Goal: Task Accomplishment & Management: Use online tool/utility

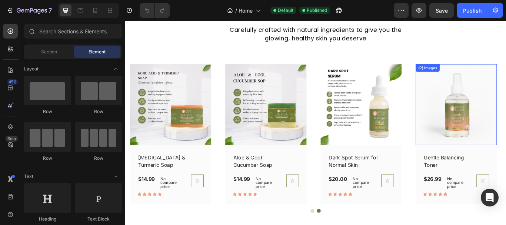
scroll to position [514, 0]
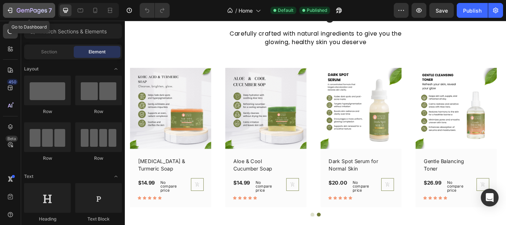
click at [9, 9] on icon "button" at bounding box center [9, 10] width 7 height 7
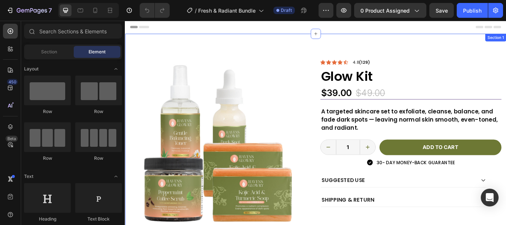
click at [354, 51] on div "Product Images We Let the Glow Talk Heading Image Image Image Image Image Image…" at bounding box center [347, 217] width 444 height 362
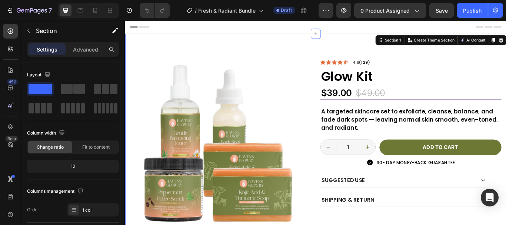
click at [347, 60] on div "Product Images We Let the Glow Talk Heading Image Image Image Image Image Image…" at bounding box center [347, 217] width 444 height 362
click at [418, 13] on icon "button" at bounding box center [415, 10] width 7 height 7
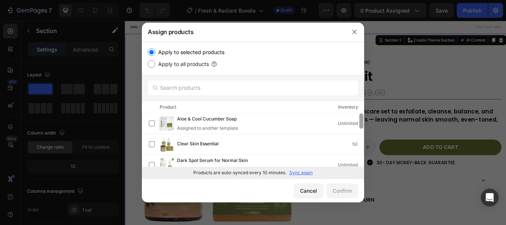
drag, startPoint x: 361, startPoint y: 116, endPoint x: 359, endPoint y: 111, distance: 5.5
click at [359, 110] on div "Apply to selected products Apply to all products Product Inventory Aloe & Cool …" at bounding box center [253, 110] width 222 height 137
click at [362, 115] on div at bounding box center [361, 120] width 4 height 15
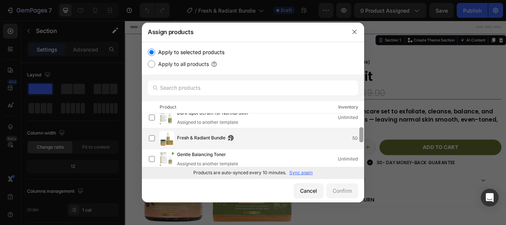
drag, startPoint x: 361, startPoint y: 117, endPoint x: 357, endPoint y: 131, distance: 14.6
click at [357, 131] on div "Aloe & Cool Cucumber Soap Assigned to another template Unlimited Clear Skin Ess…" at bounding box center [253, 140] width 222 height 54
click at [152, 136] on label at bounding box center [152, 137] width 6 height 6
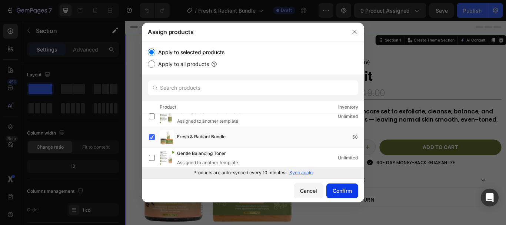
click at [343, 189] on div "Confirm" at bounding box center [341, 191] width 19 height 8
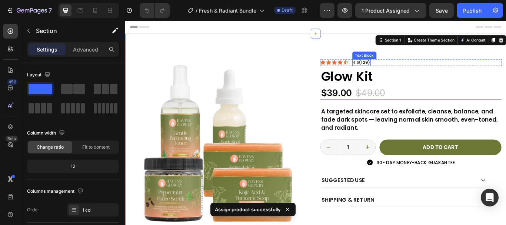
click at [405, 71] on strong "(129)" at bounding box center [404, 69] width 13 height 7
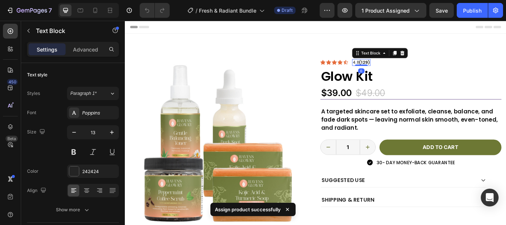
click at [405, 70] on strong "(129)" at bounding box center [404, 69] width 13 height 7
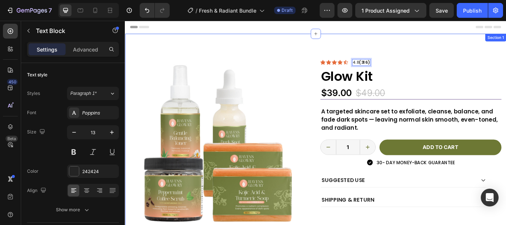
click at [428, 56] on div "Product Images We Let the Glow Talk Heading Image Image Image Image Image Image…" at bounding box center [347, 217] width 444 height 362
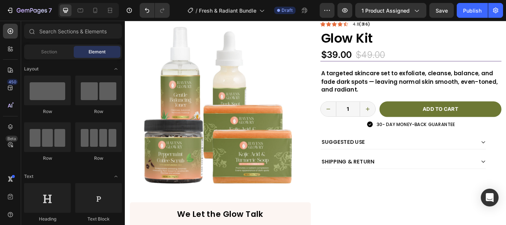
scroll to position [26, 0]
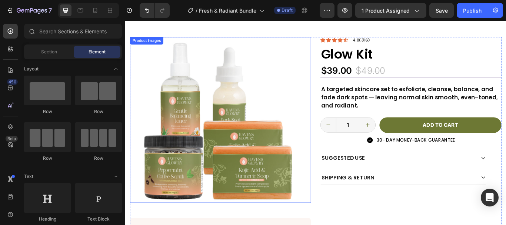
click at [265, 101] on img at bounding box center [226, 136] width 193 height 193
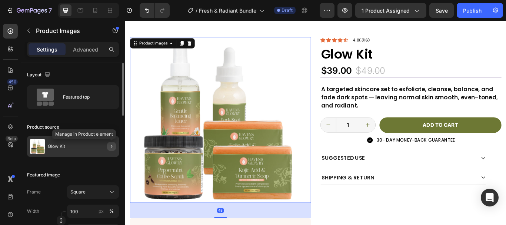
click at [111, 144] on icon "button" at bounding box center [111, 146] width 6 height 6
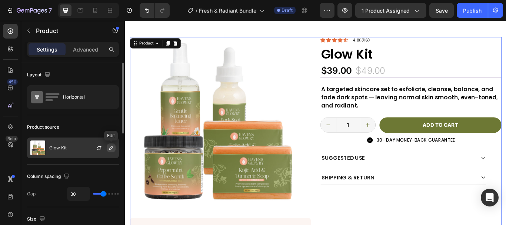
click at [110, 146] on icon "button" at bounding box center [111, 148] width 6 height 6
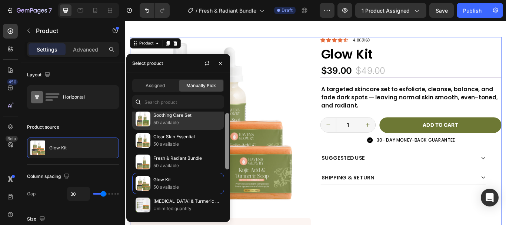
scroll to position [0, 0]
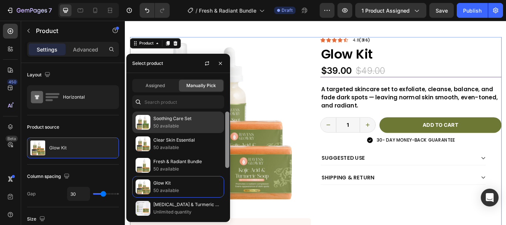
drag, startPoint x: 228, startPoint y: 130, endPoint x: 201, endPoint y: 122, distance: 27.9
click at [201, 122] on div "Soothing Care Set 50 available Clear Skin Essential 50 available Fresh & Radian…" at bounding box center [178, 163] width 104 height 104
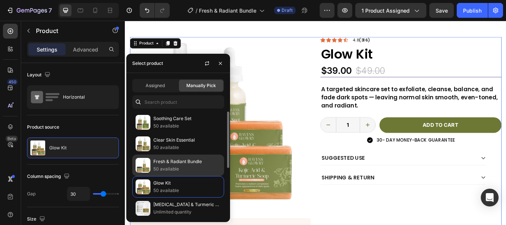
click at [168, 161] on p "Fresh & Radiant Bundle" at bounding box center [186, 161] width 67 height 7
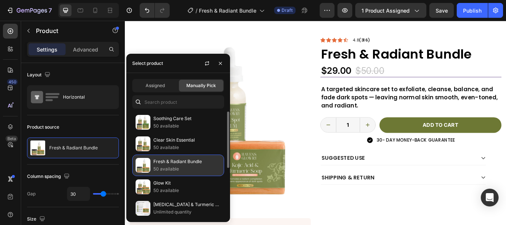
click at [168, 161] on p "Fresh & Radiant Bundle" at bounding box center [186, 161] width 67 height 7
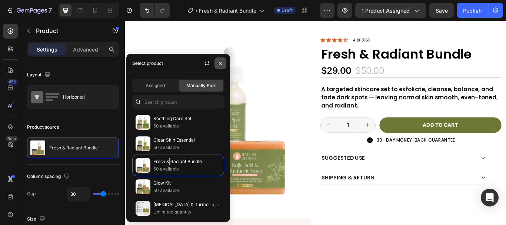
click at [220, 67] on button "button" at bounding box center [220, 63] width 12 height 12
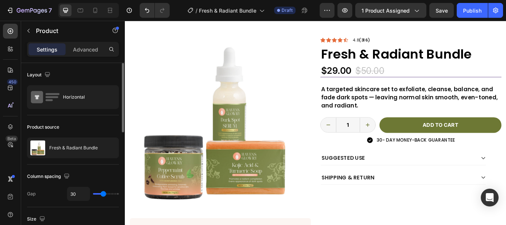
click at [107, 121] on div "Product source" at bounding box center [73, 127] width 92 height 12
